Goal: Information Seeking & Learning: Check status

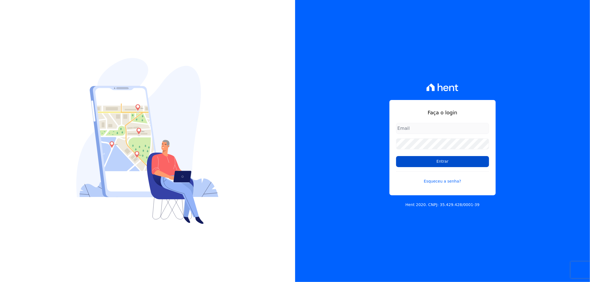
type input "recepcao@vilaurbe.com.br"
click at [454, 163] on input "Entrar" at bounding box center [442, 161] width 93 height 11
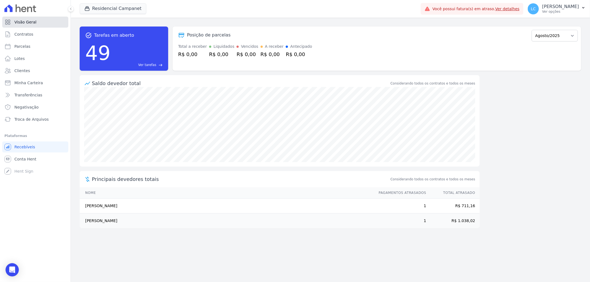
click at [37, 25] on link "Visão Geral" at bounding box center [35, 22] width 66 height 11
click at [36, 37] on link "Contratos" at bounding box center [35, 34] width 66 height 11
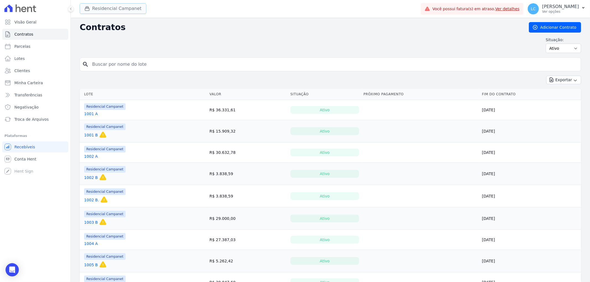
click at [110, 10] on button "Residencial Campanet" at bounding box center [113, 8] width 67 height 11
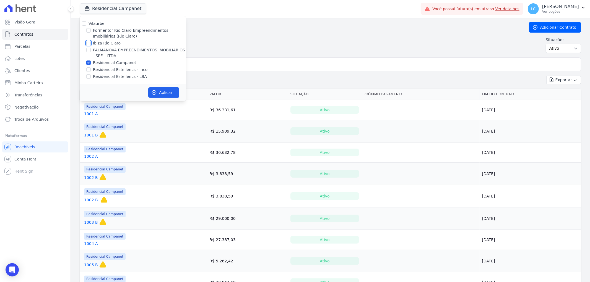
click at [88, 43] on input "Ibiza Rio Claro" at bounding box center [88, 43] width 4 height 4
checkbox input "true"
click at [89, 63] on input "Residencial Campanet" at bounding box center [88, 63] width 4 height 4
checkbox input "false"
click at [156, 93] on icon "button" at bounding box center [154, 93] width 6 height 6
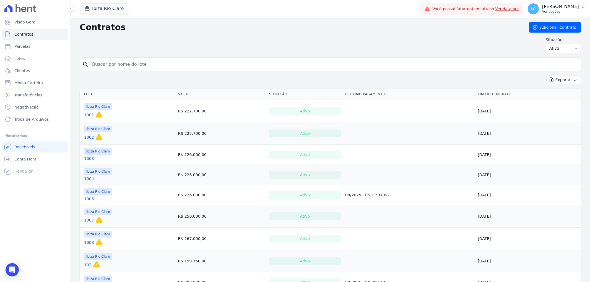
click at [528, 10] on span "LC" at bounding box center [533, 8] width 11 height 11
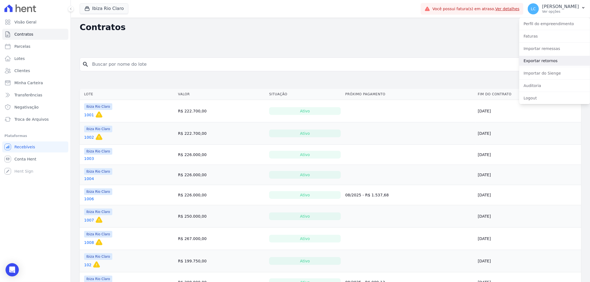
click at [537, 59] on link "Exportar retornos" at bounding box center [554, 61] width 71 height 10
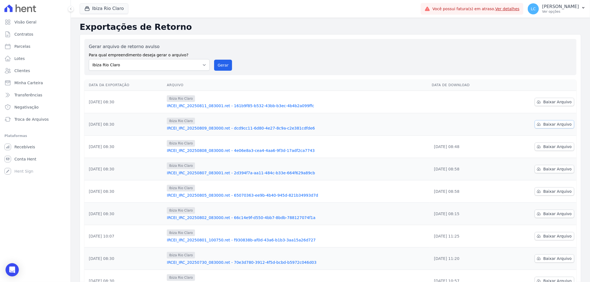
click at [552, 123] on span "Baixar Arquivo" at bounding box center [557, 125] width 28 height 6
click at [557, 100] on span "Baixar Arquivo" at bounding box center [557, 102] width 28 height 6
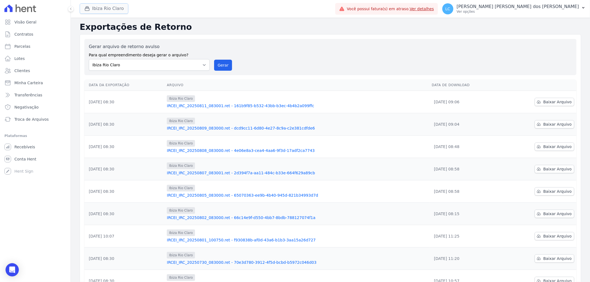
click at [113, 9] on button "Ibiza Rio Claro" at bounding box center [104, 8] width 49 height 11
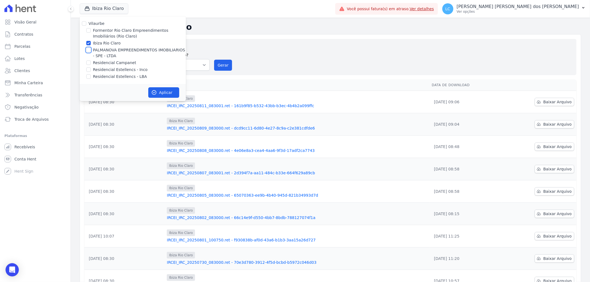
click at [87, 50] on input "PALMANOVA EMPREENDIMENTOS IMOBILIARIOS - SPE - LTDA" at bounding box center [88, 50] width 4 height 4
checkbox input "true"
click at [89, 43] on input "Ibiza Rio Claro" at bounding box center [88, 43] width 4 height 4
checkbox input "false"
click at [162, 94] on button "Aplicar" at bounding box center [163, 92] width 31 height 11
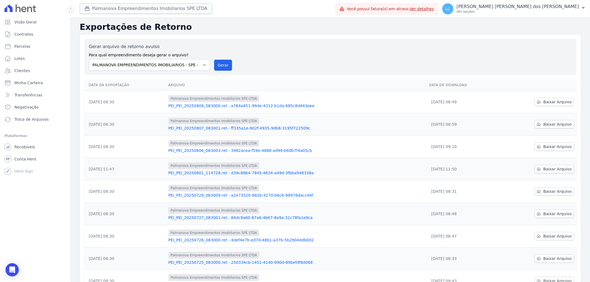
click at [147, 7] on button "Palmanova Empreendimentos Imobiliarios SPE LTDA" at bounding box center [146, 8] width 133 height 11
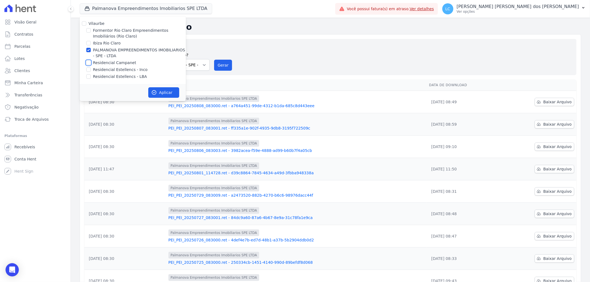
click at [87, 62] on input "Residencial Campanet" at bounding box center [88, 63] width 4 height 4
checkbox input "true"
click at [87, 50] on input "PALMANOVA EMPREENDIMENTOS IMOBILIARIOS - SPE - LTDA" at bounding box center [88, 50] width 4 height 4
checkbox input "false"
click at [164, 93] on button "Aplicar" at bounding box center [163, 92] width 31 height 11
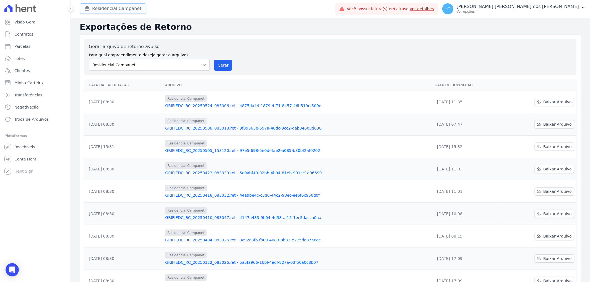
click at [126, 11] on button "Residencial Campanet" at bounding box center [113, 8] width 67 height 11
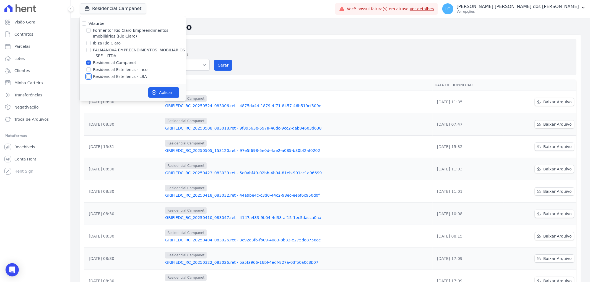
click at [88, 77] on input "Residencial Estellencs - LBA" at bounding box center [88, 76] width 4 height 4
checkbox input "true"
drag, startPoint x: 88, startPoint y: 62, endPoint x: 91, endPoint y: 64, distance: 3.5
click at [89, 62] on input "Residencial Campanet" at bounding box center [88, 63] width 4 height 4
checkbox input "false"
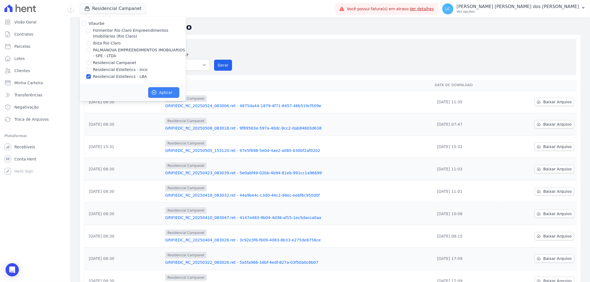
click at [158, 92] on button "Aplicar" at bounding box center [163, 92] width 31 height 11
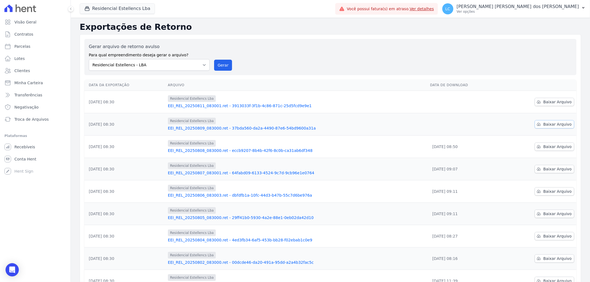
click at [545, 124] on span "Baixar Arquivo" at bounding box center [557, 125] width 28 height 6
click at [543, 101] on span "Baixar Arquivo" at bounding box center [557, 102] width 28 height 6
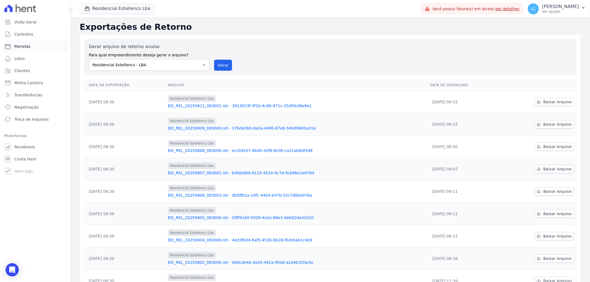
click at [32, 48] on link "Parcelas" at bounding box center [35, 46] width 66 height 11
select select
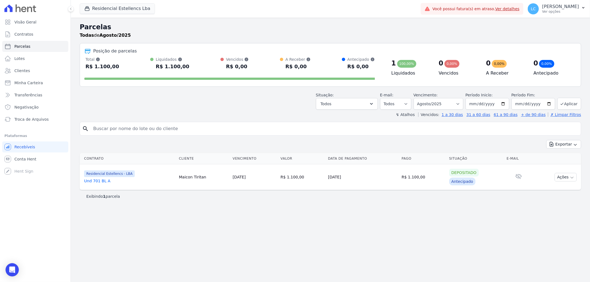
click at [136, 131] on input "search" at bounding box center [334, 128] width 489 height 11
click at [128, 126] on input "search" at bounding box center [334, 128] width 489 height 11
paste input "Thaysllane Matos de Freitas"
type input "Thaysllane Matos de Freitas"
select select
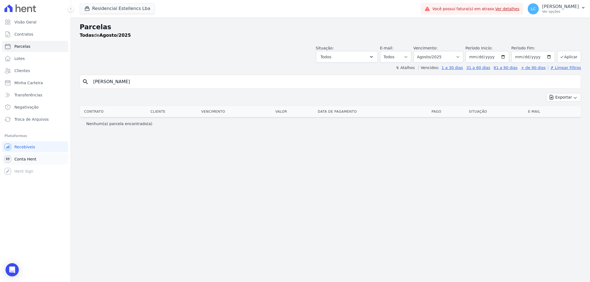
click at [46, 156] on link "Conta Hent" at bounding box center [35, 159] width 66 height 11
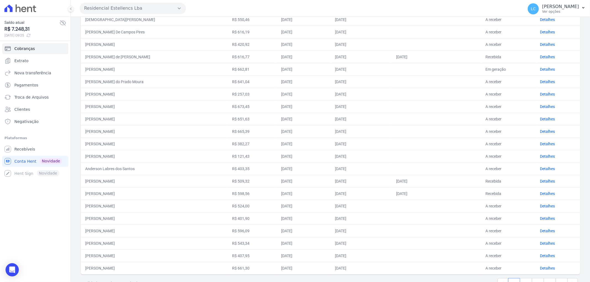
scroll to position [141, 0]
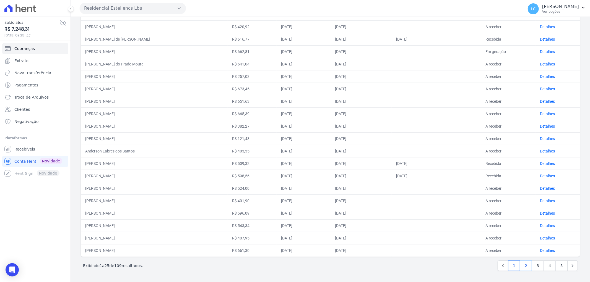
click at [523, 269] on link "2" at bounding box center [526, 266] width 12 height 11
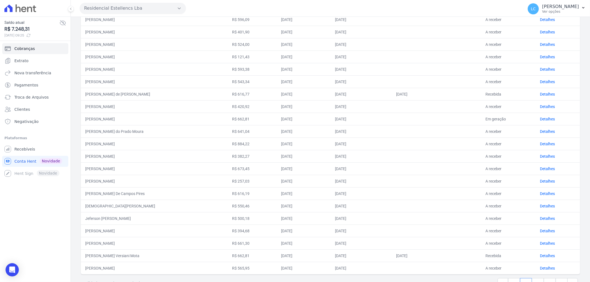
scroll to position [141, 0]
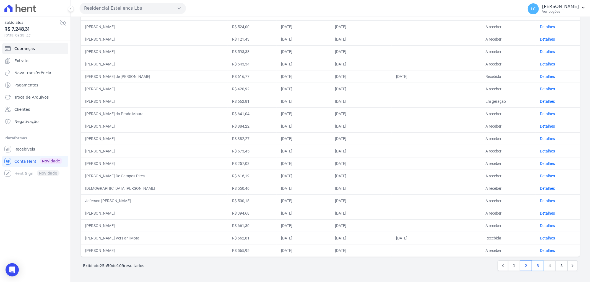
click at [535, 264] on link "3" at bounding box center [538, 266] width 12 height 11
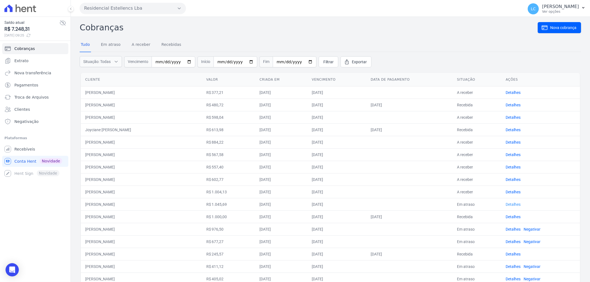
click at [506, 204] on link "Detalhes" at bounding box center [513, 205] width 15 height 4
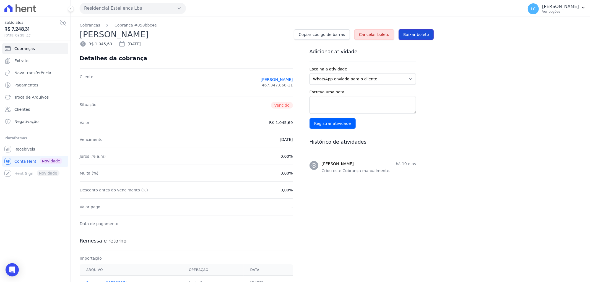
click at [421, 33] on span "Baixar boleto" at bounding box center [416, 35] width 26 height 6
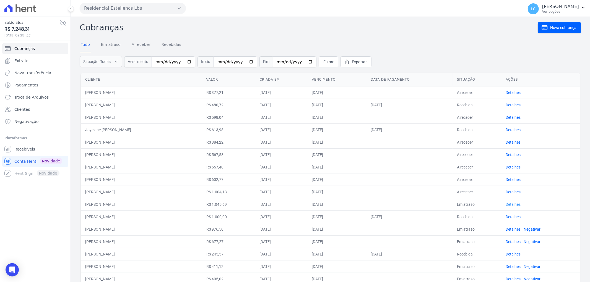
click at [510, 205] on link "Detalhes" at bounding box center [513, 205] width 15 height 4
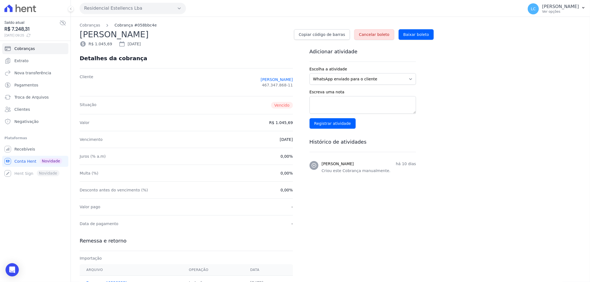
click at [134, 27] on link "Cobrança #058bbc4e" at bounding box center [136, 25] width 42 height 6
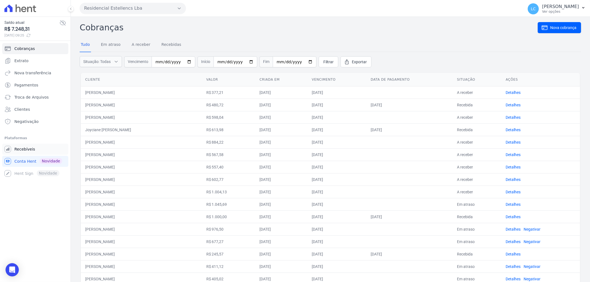
click at [43, 147] on link "Recebíveis" at bounding box center [35, 149] width 66 height 11
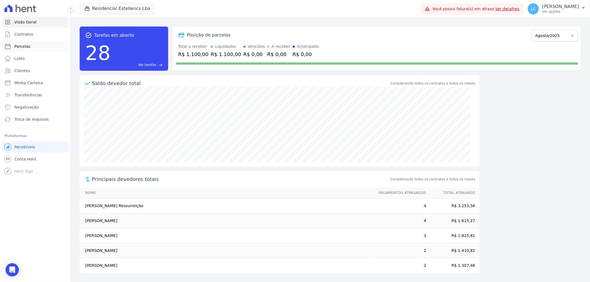
click at [28, 46] on span "Parcelas" at bounding box center [22, 47] width 16 height 6
select select
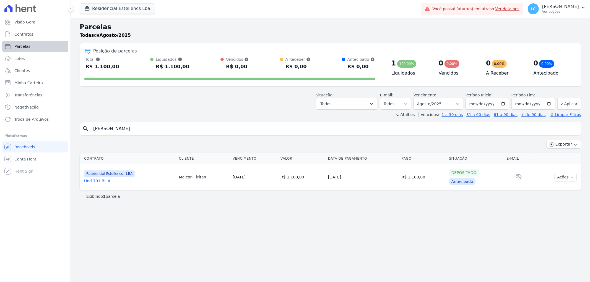
select select
click at [183, 135] on div "search" at bounding box center [331, 129] width 502 height 14
click at [184, 134] on input "search" at bounding box center [334, 128] width 489 height 11
paste input "Thaysllane Matos de Freitas"
type input "Thaysllane"
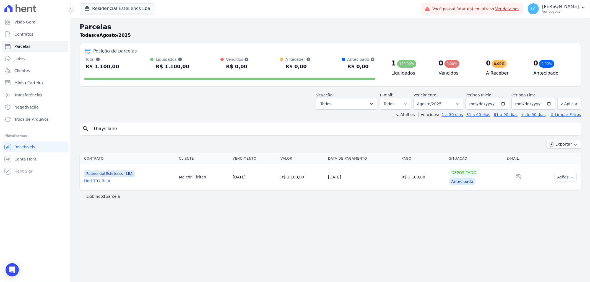
select select
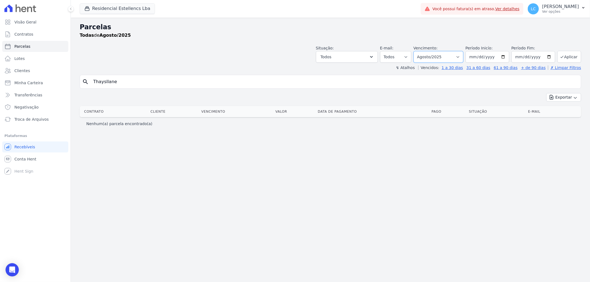
click at [463, 55] on select "Filtrar por período ──────── Todos os meses Março/2018 Abril/2018 Maio/2018 Jun…" at bounding box center [439, 57] width 50 height 12
select select "all"
click at [422, 51] on select "Filtrar por período ──────── Todos os meses Março/2018 Abril/2018 Maio/2018 Jun…" at bounding box center [439, 57] width 50 height 12
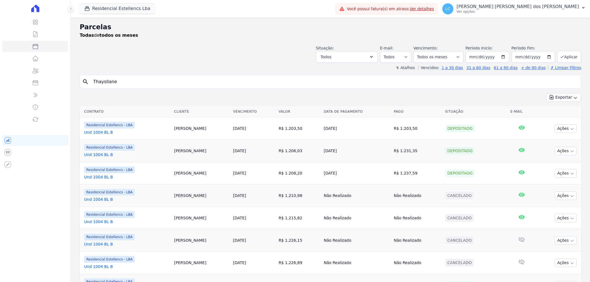
select select
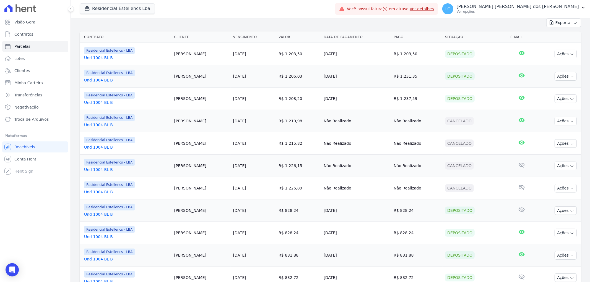
scroll to position [44, 0]
